Goal: Check status: Check status

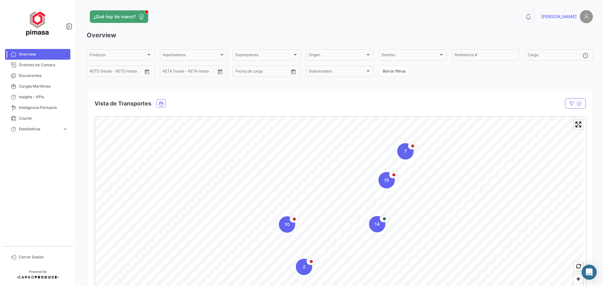
scroll to position [682, 0]
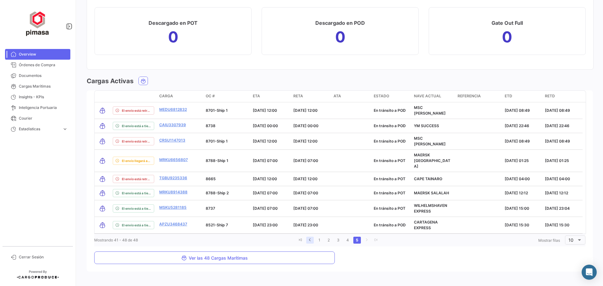
click at [308, 238] on icon "go to previous page" at bounding box center [310, 240] width 4 height 4
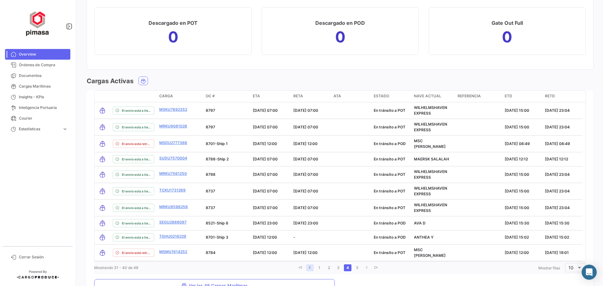
scroll to position [691, 0]
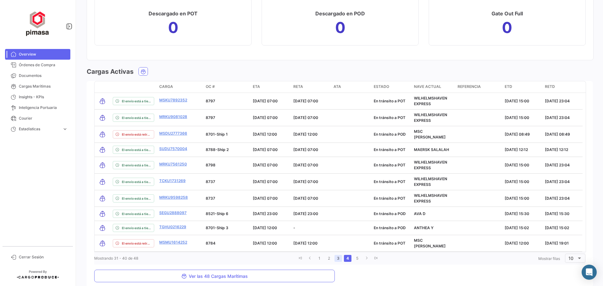
click at [336, 255] on link "3" at bounding box center [339, 258] width 8 height 7
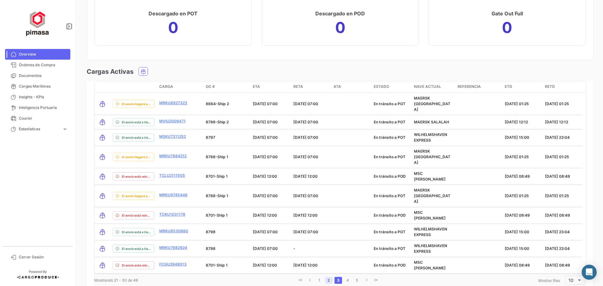
click at [327, 277] on link "2" at bounding box center [329, 280] width 8 height 7
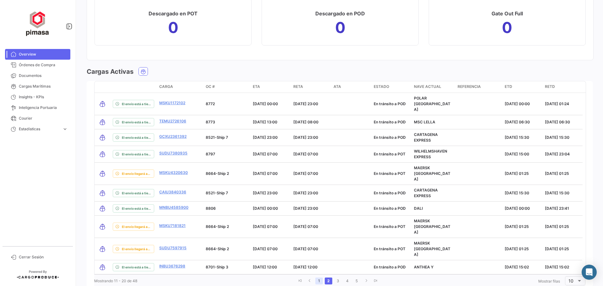
click at [319, 278] on link "1" at bounding box center [319, 281] width 8 height 7
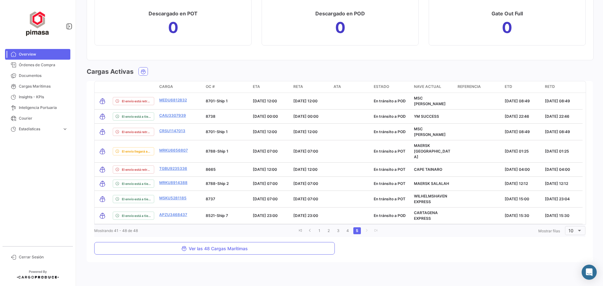
scroll to position [682, 0]
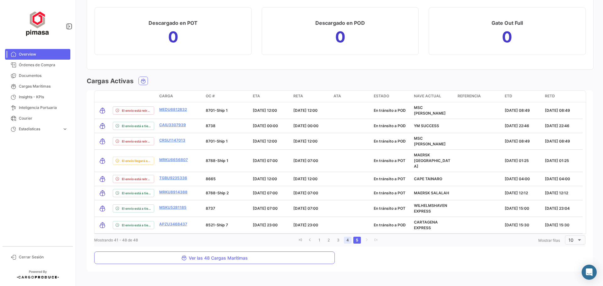
click at [346, 237] on link "4" at bounding box center [348, 240] width 8 height 7
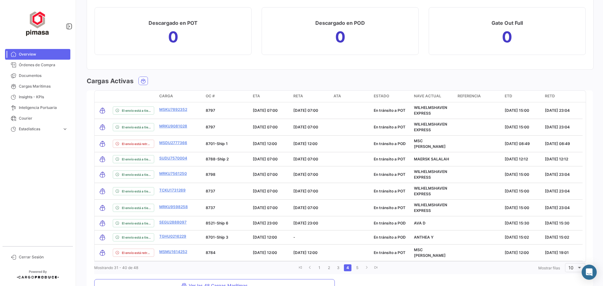
scroll to position [691, 0]
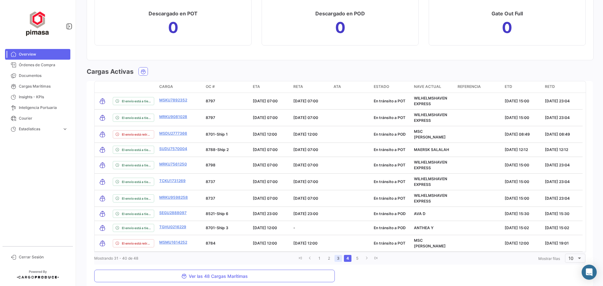
click at [337, 255] on link "3" at bounding box center [339, 258] width 8 height 7
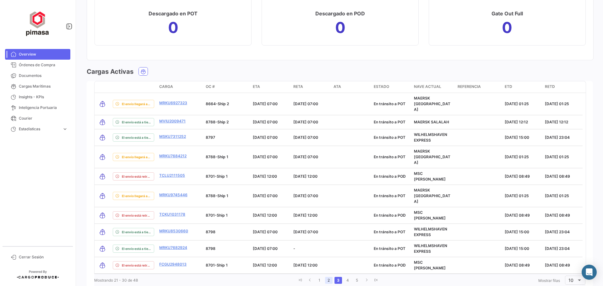
click at [327, 277] on link "2" at bounding box center [329, 280] width 8 height 7
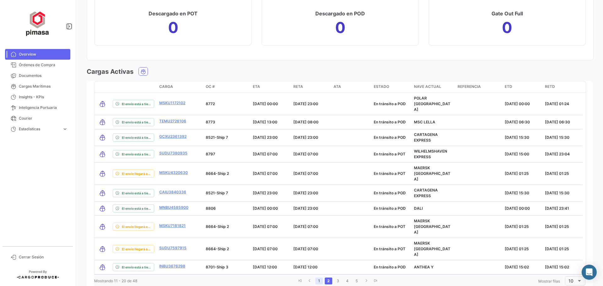
click at [318, 278] on link "1" at bounding box center [319, 281] width 8 height 7
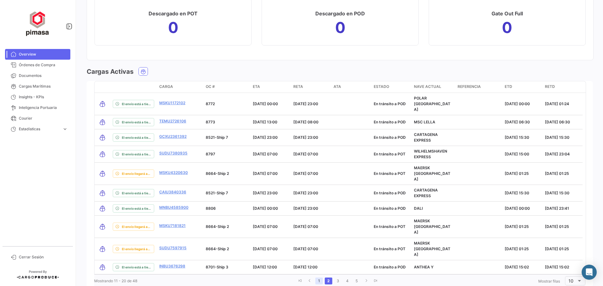
click at [319, 278] on link "1" at bounding box center [319, 281] width 8 height 7
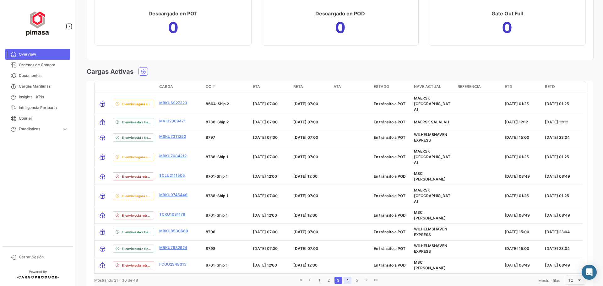
click at [346, 277] on link "4" at bounding box center [348, 280] width 8 height 7
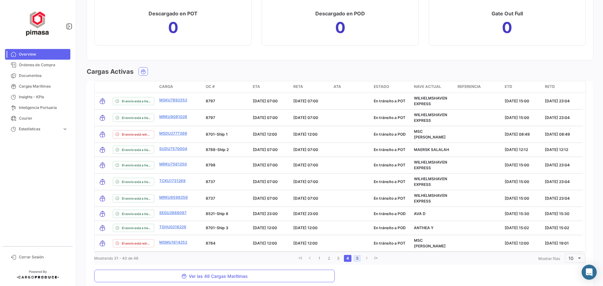
click at [356, 255] on link "5" at bounding box center [358, 258] width 8 height 7
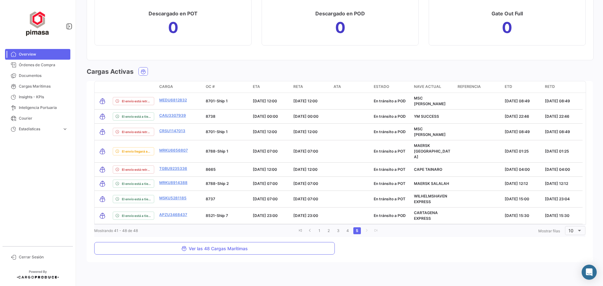
scroll to position [682, 0]
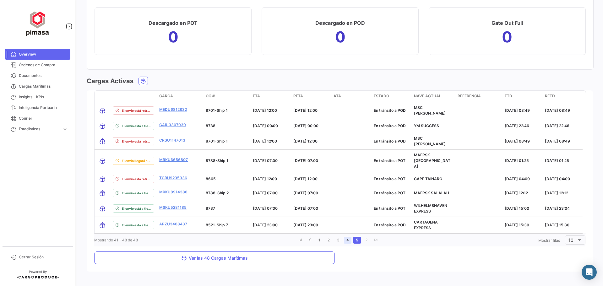
click at [346, 237] on link "4" at bounding box center [348, 240] width 8 height 7
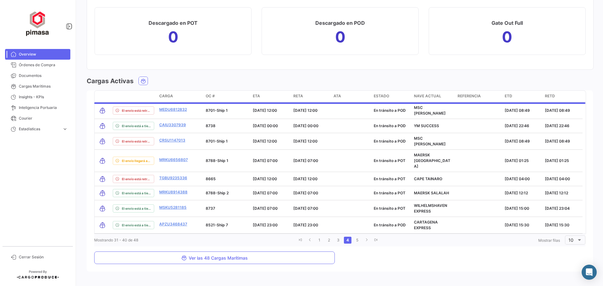
scroll to position [691, 0]
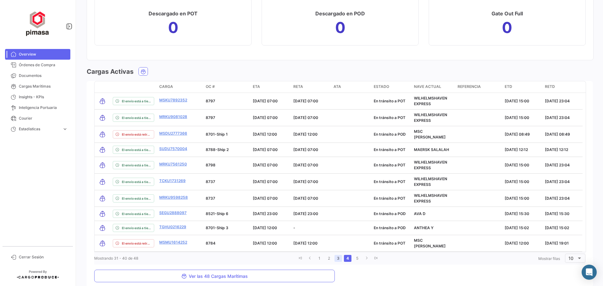
click at [337, 255] on link "3" at bounding box center [339, 258] width 8 height 7
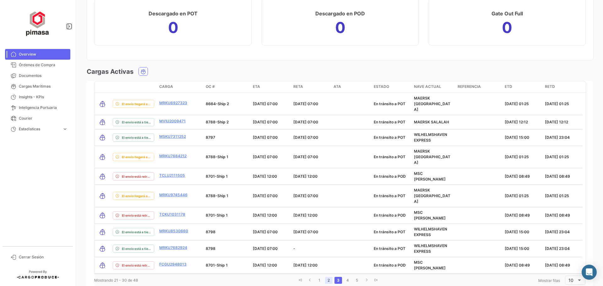
click at [328, 277] on link "2" at bounding box center [329, 280] width 8 height 7
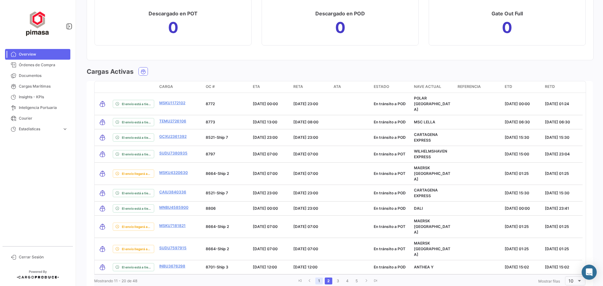
click at [318, 278] on link "1" at bounding box center [319, 281] width 8 height 7
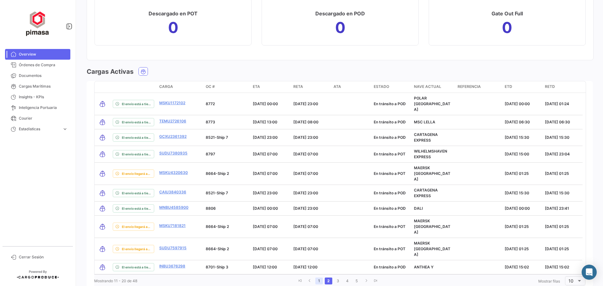
click at [320, 278] on link "1" at bounding box center [319, 281] width 8 height 7
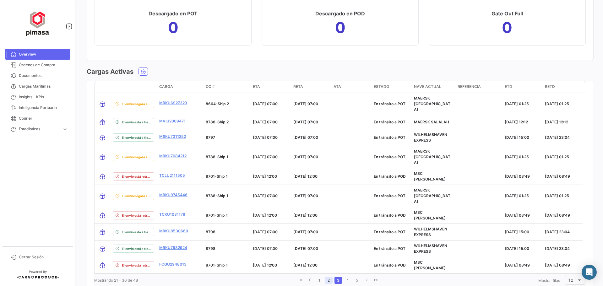
click at [329, 277] on link "2" at bounding box center [329, 280] width 8 height 7
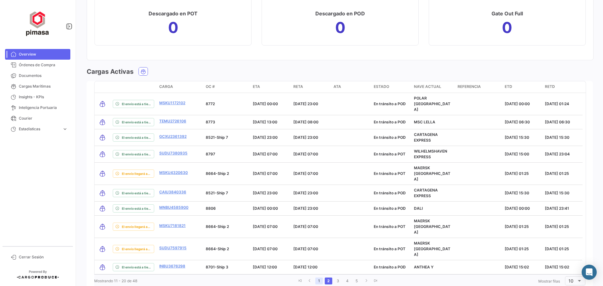
click at [316, 278] on link "1" at bounding box center [319, 281] width 8 height 7
